Goal: Find specific page/section: Find specific page/section

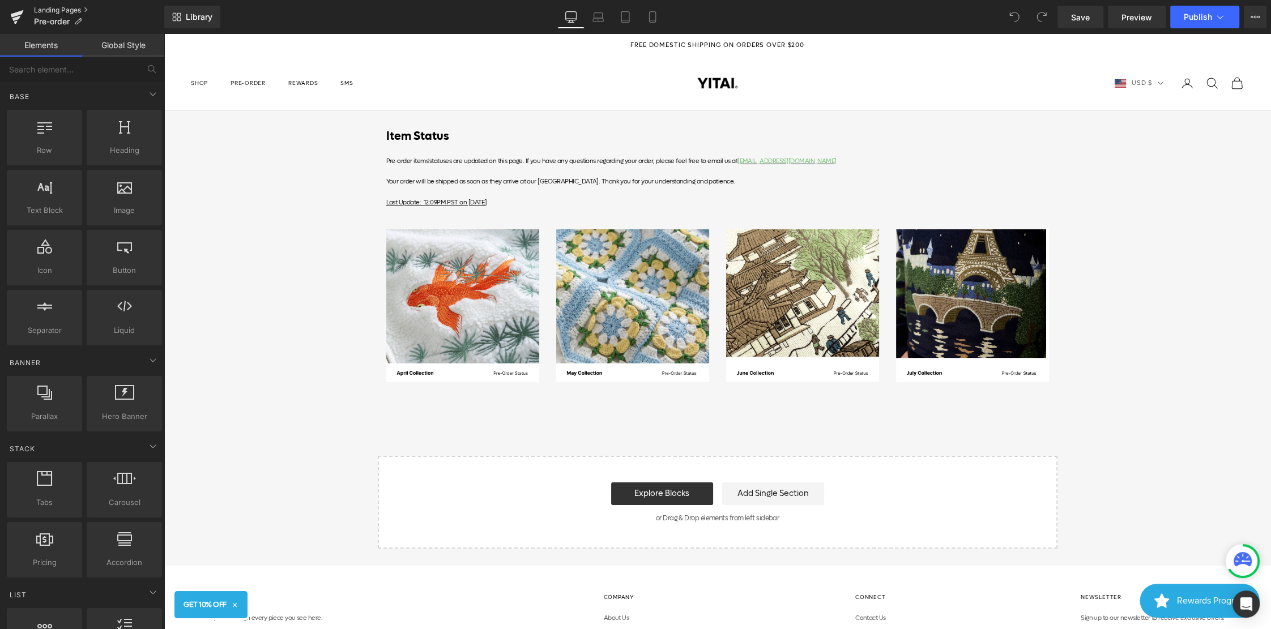
click at [59, 13] on link "Landing Pages" at bounding box center [99, 10] width 130 height 9
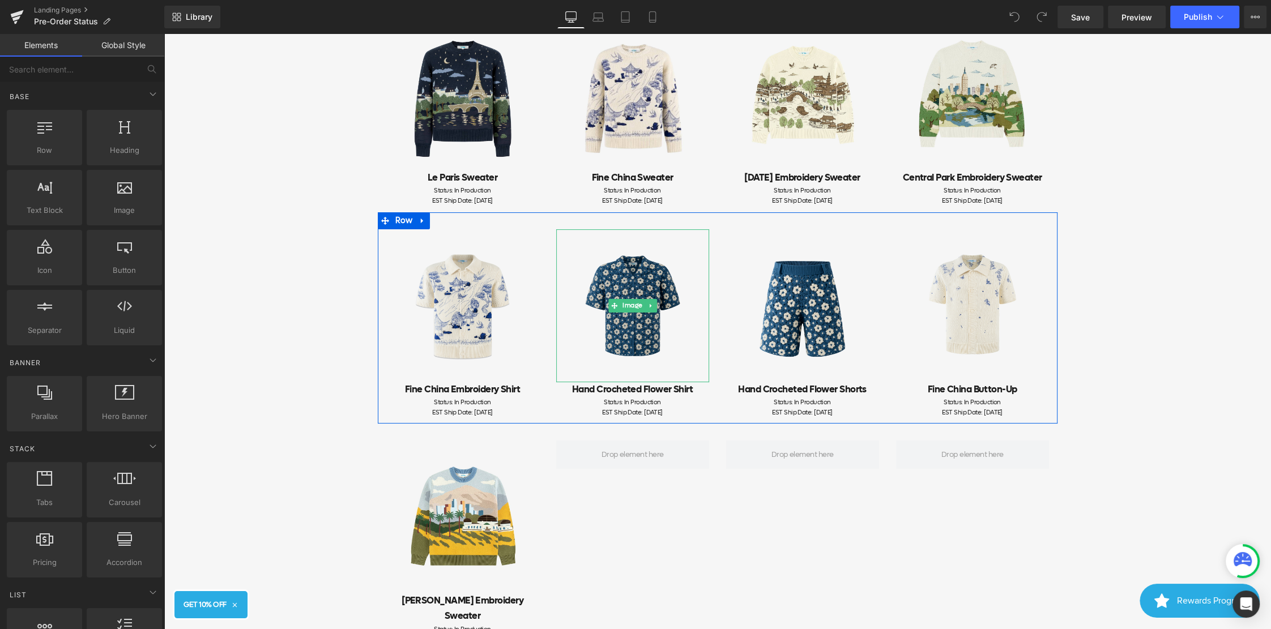
scroll to position [211, 0]
